Goal: Task Accomplishment & Management: Manage account settings

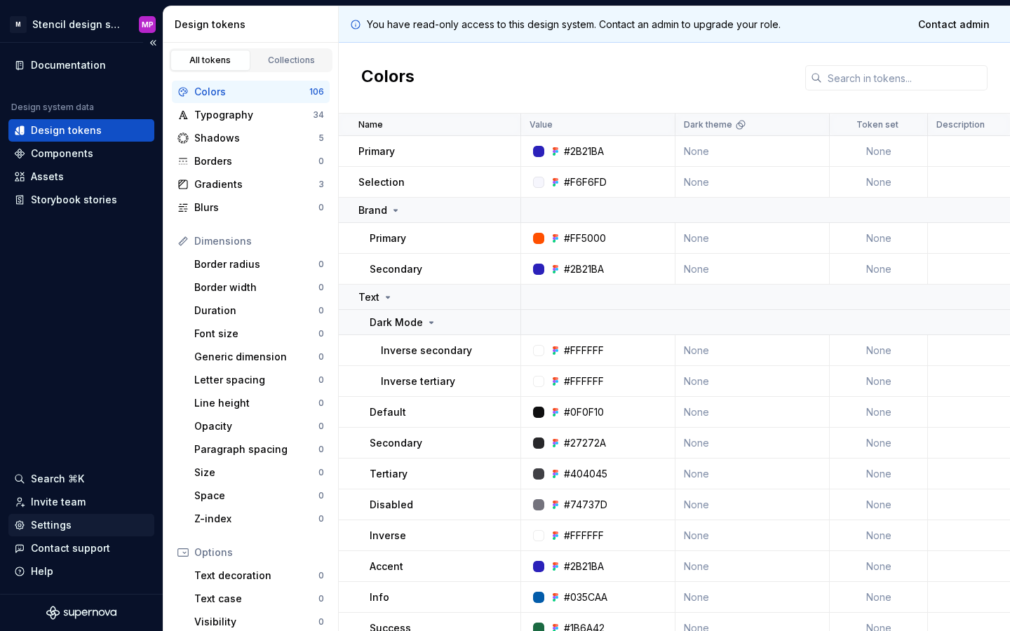
click at [61, 517] on div "Settings" at bounding box center [81, 525] width 146 height 22
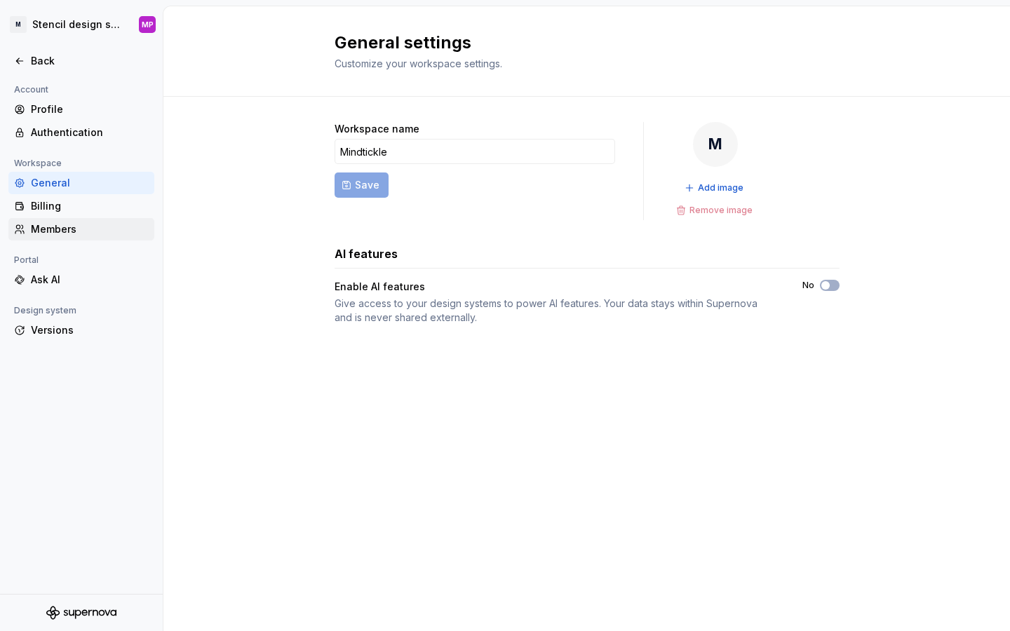
click at [72, 221] on div "Members" at bounding box center [81, 229] width 146 height 22
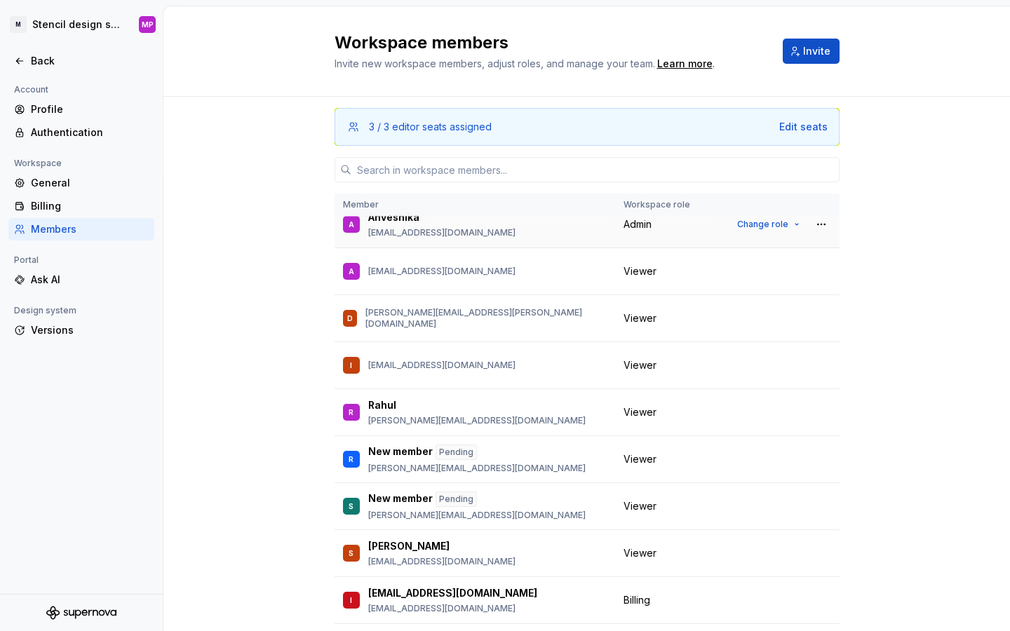
scroll to position [112, 0]
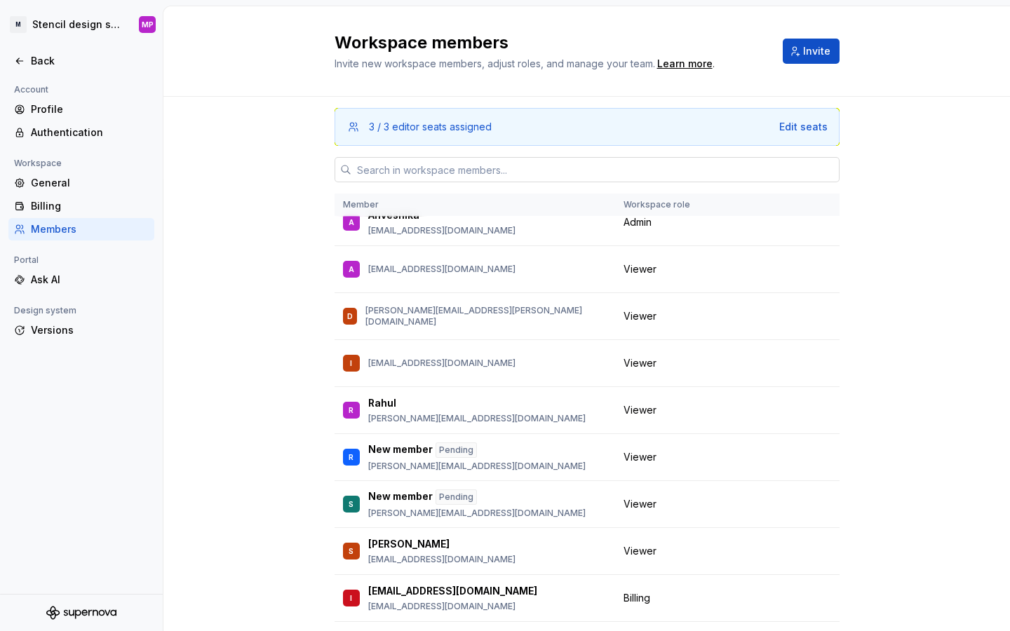
click at [450, 170] on input "text" at bounding box center [595, 169] width 488 height 25
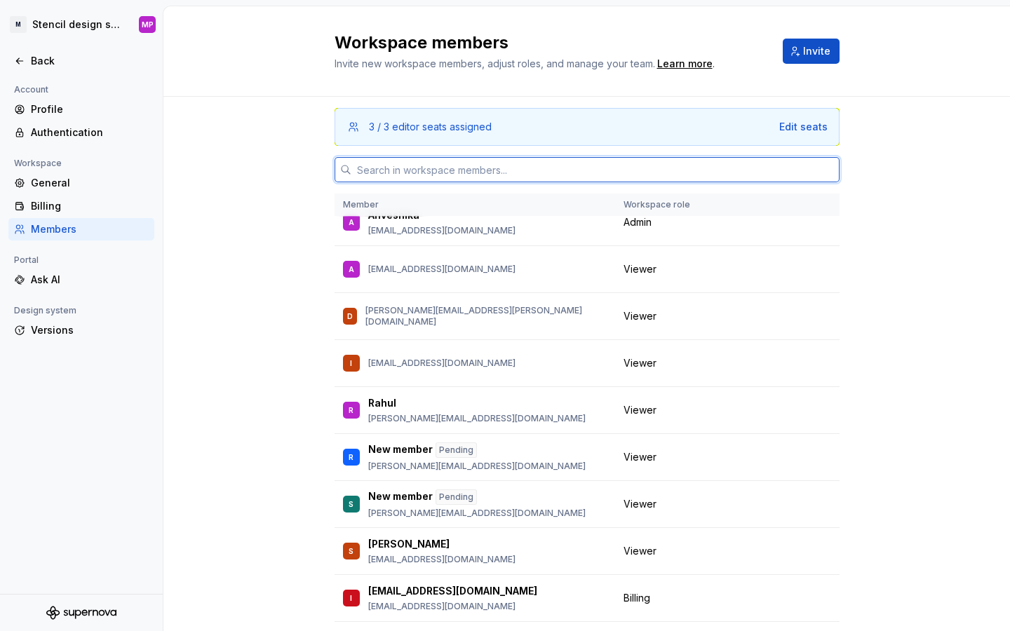
paste input "Supernova"
type input "Supernova"
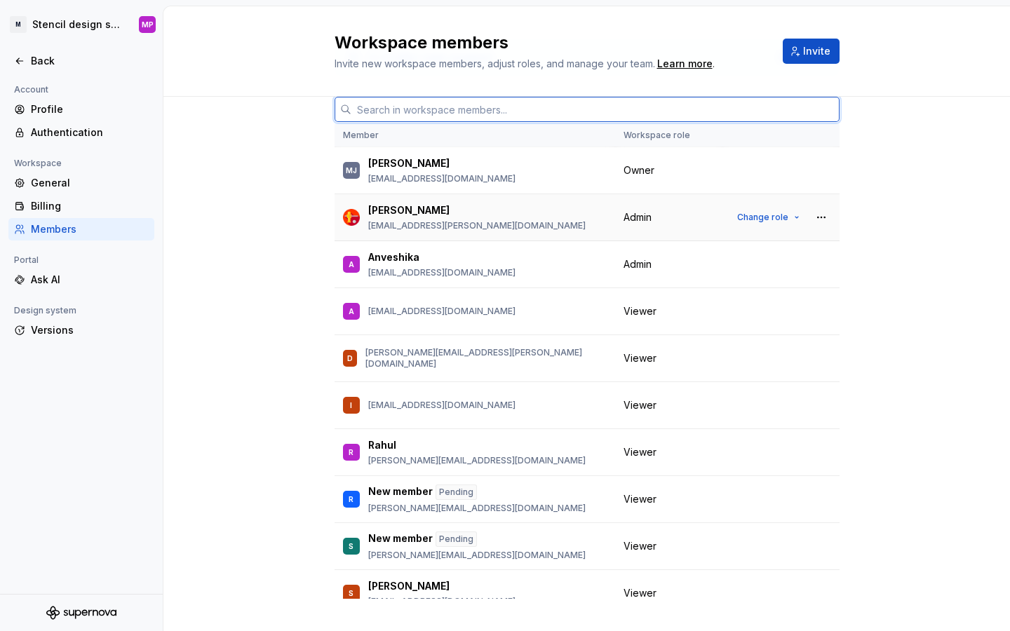
scroll to position [0, 0]
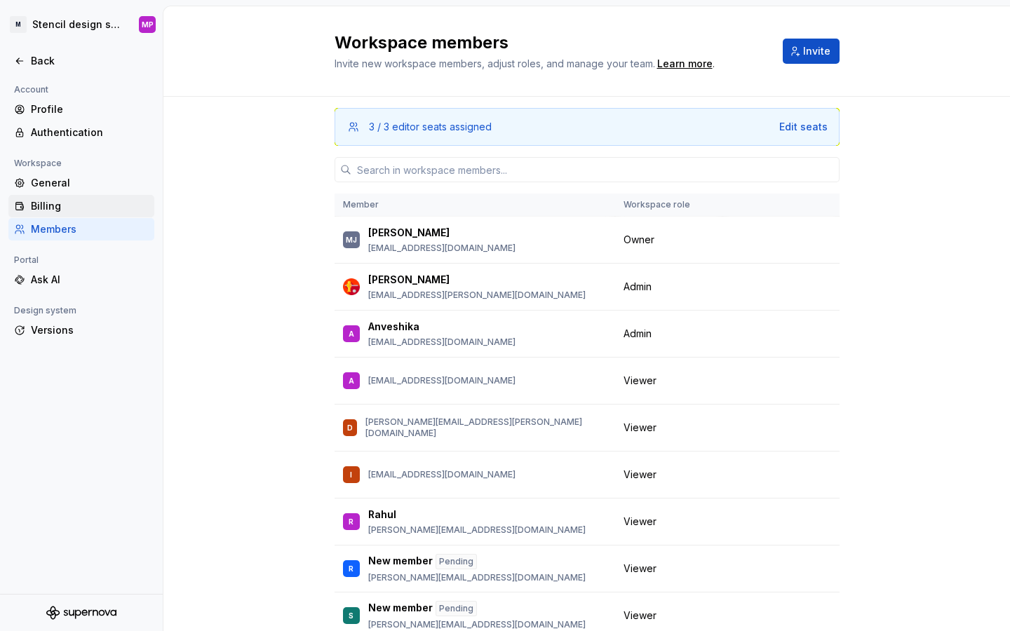
click at [44, 215] on div "Billing" at bounding box center [81, 206] width 146 height 22
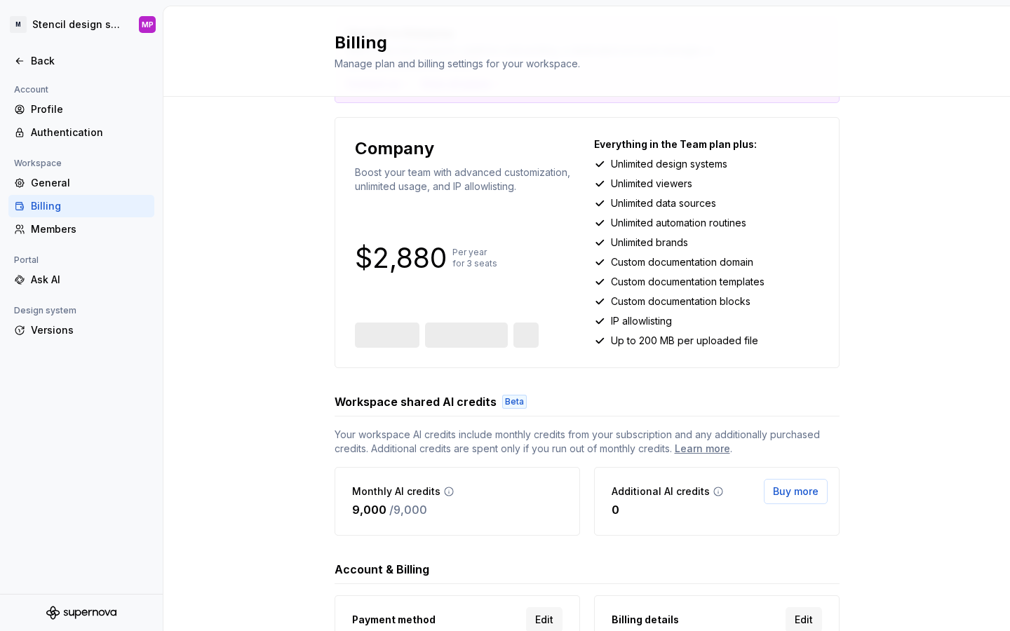
scroll to position [217, 0]
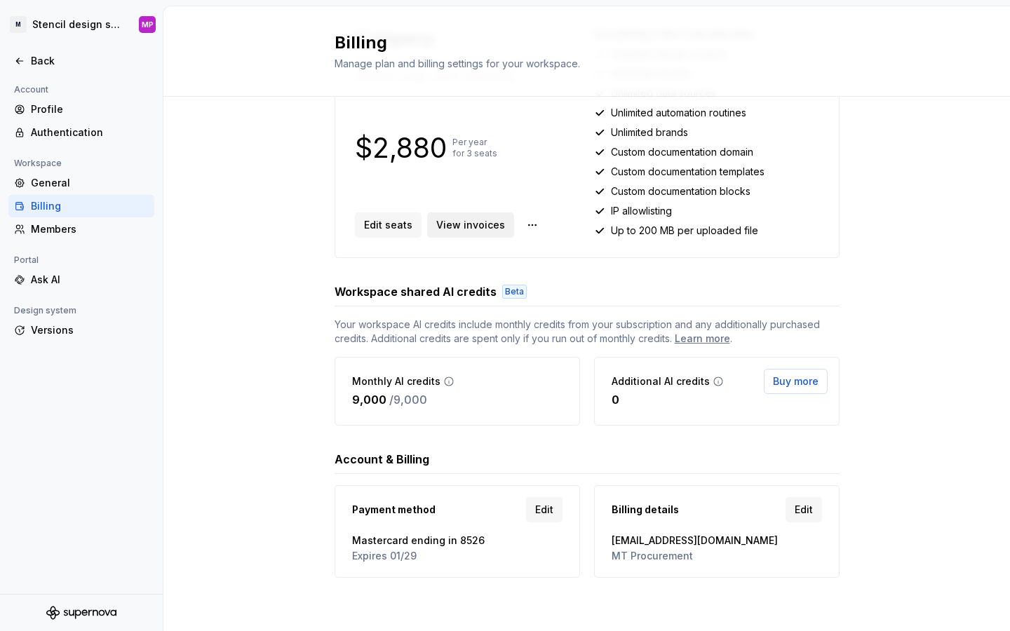
click at [462, 224] on span "View invoices" at bounding box center [470, 225] width 69 height 14
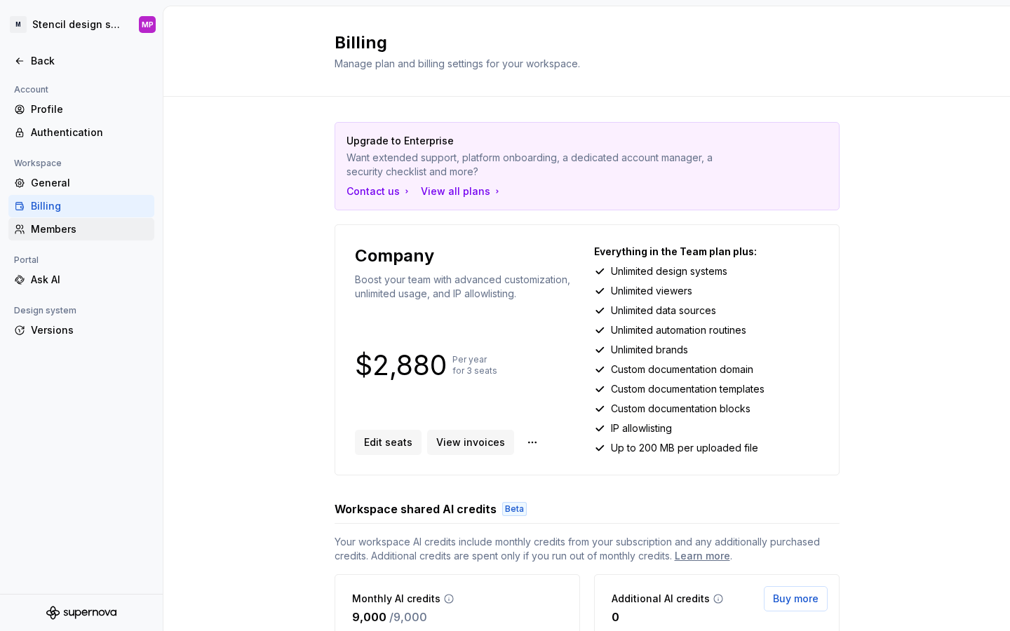
click at [75, 233] on div "Members" at bounding box center [90, 229] width 118 height 14
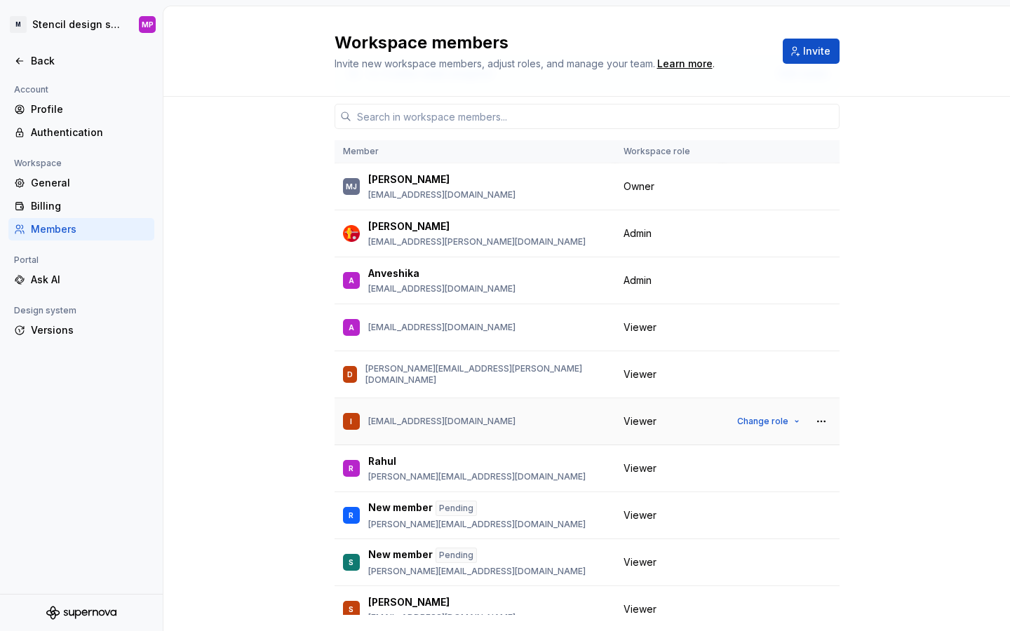
scroll to position [31, 0]
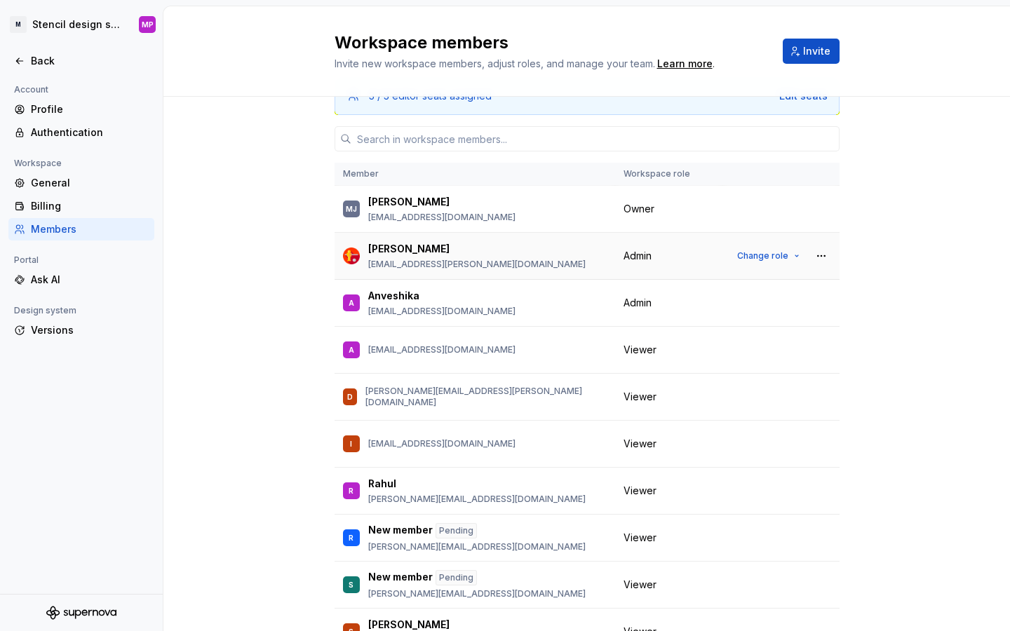
click at [810, 253] on div "Change role" at bounding box center [781, 256] width 100 height 20
click at [824, 253] on button "button" at bounding box center [822, 256] width 20 height 20
click at [798, 276] on div "Remove from workspace" at bounding box center [748, 283] width 147 height 14
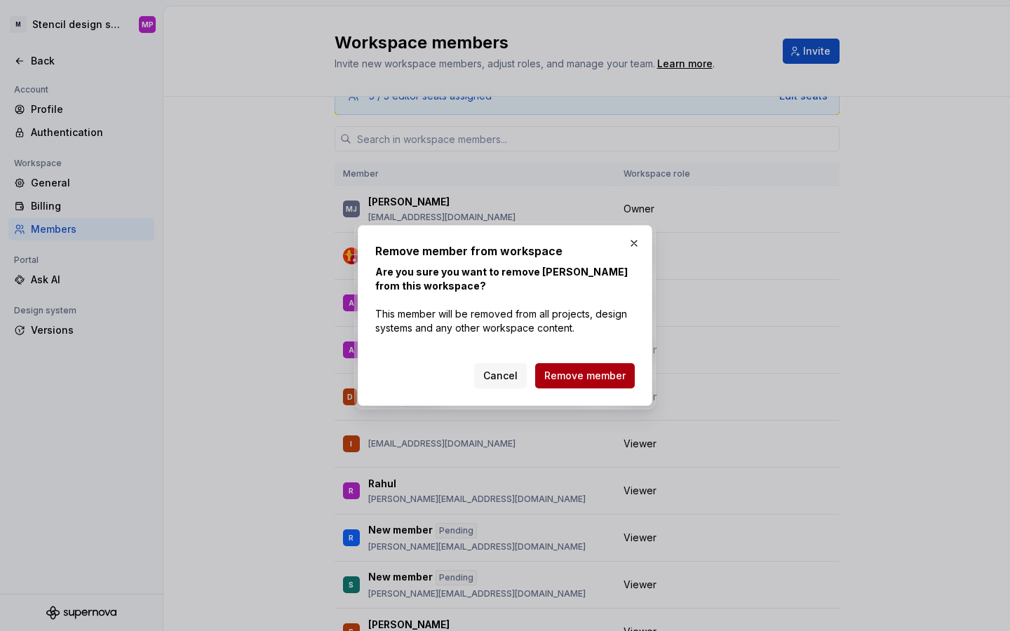
click at [609, 367] on button "Remove member" at bounding box center [585, 375] width 100 height 25
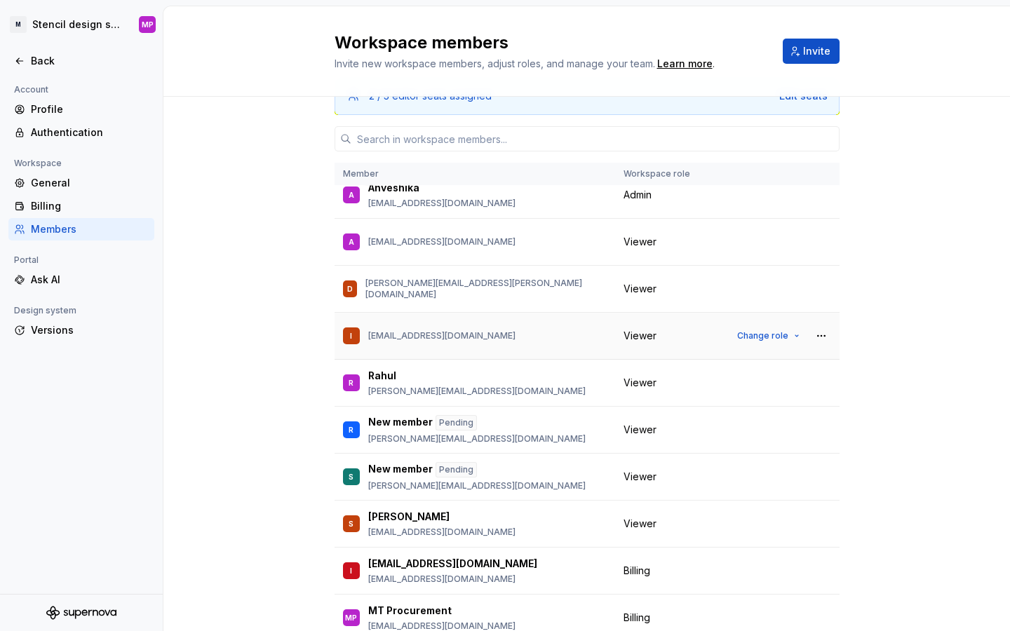
scroll to position [65, 0]
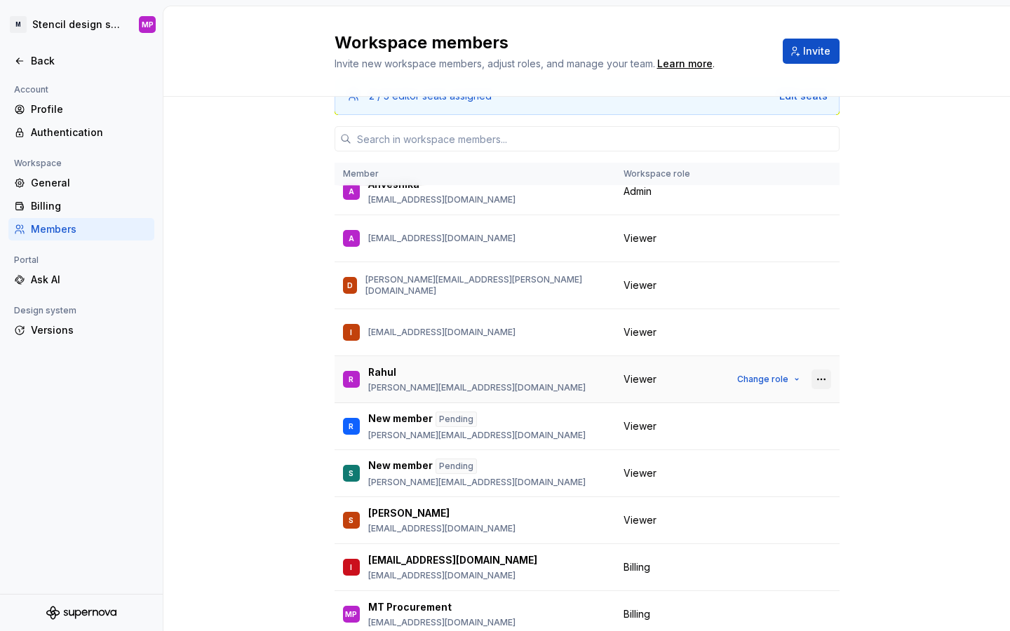
click at [814, 376] on button "button" at bounding box center [822, 380] width 20 height 20
click at [774, 404] on div "Remove from workspace" at bounding box center [735, 407] width 121 height 14
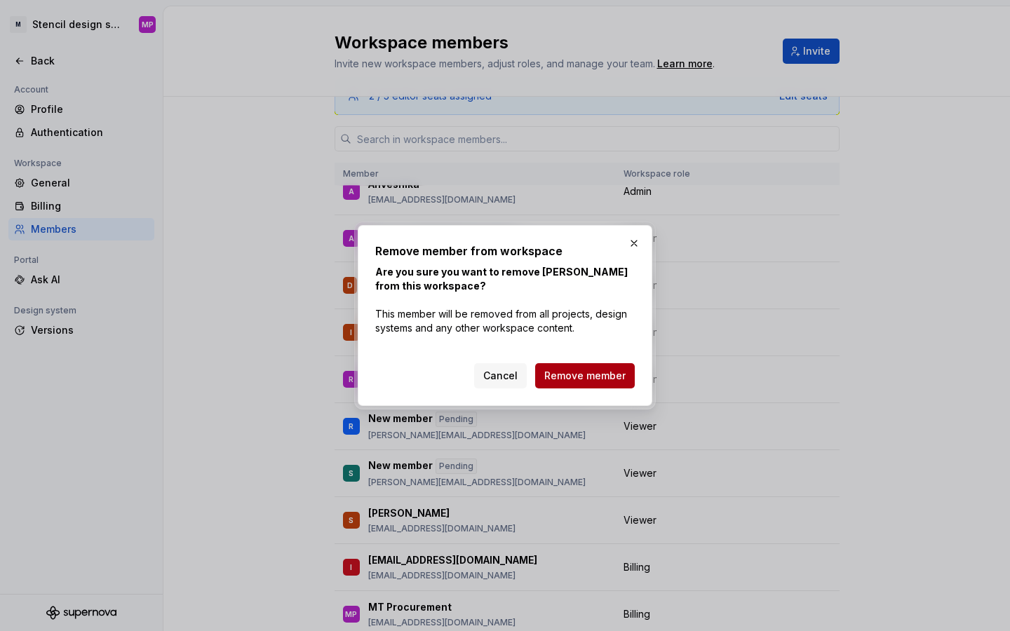
click at [611, 374] on span "Remove member" at bounding box center [584, 376] width 81 height 14
